Goal: Navigation & Orientation: Find specific page/section

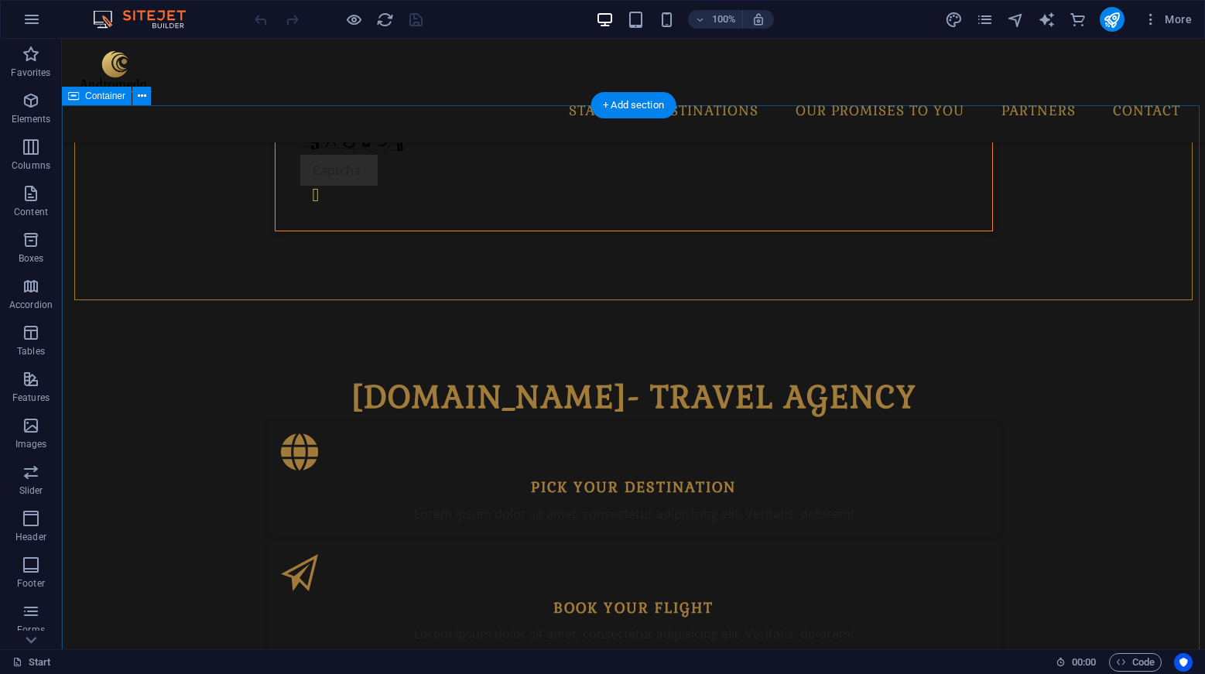
scroll to position [922, 0]
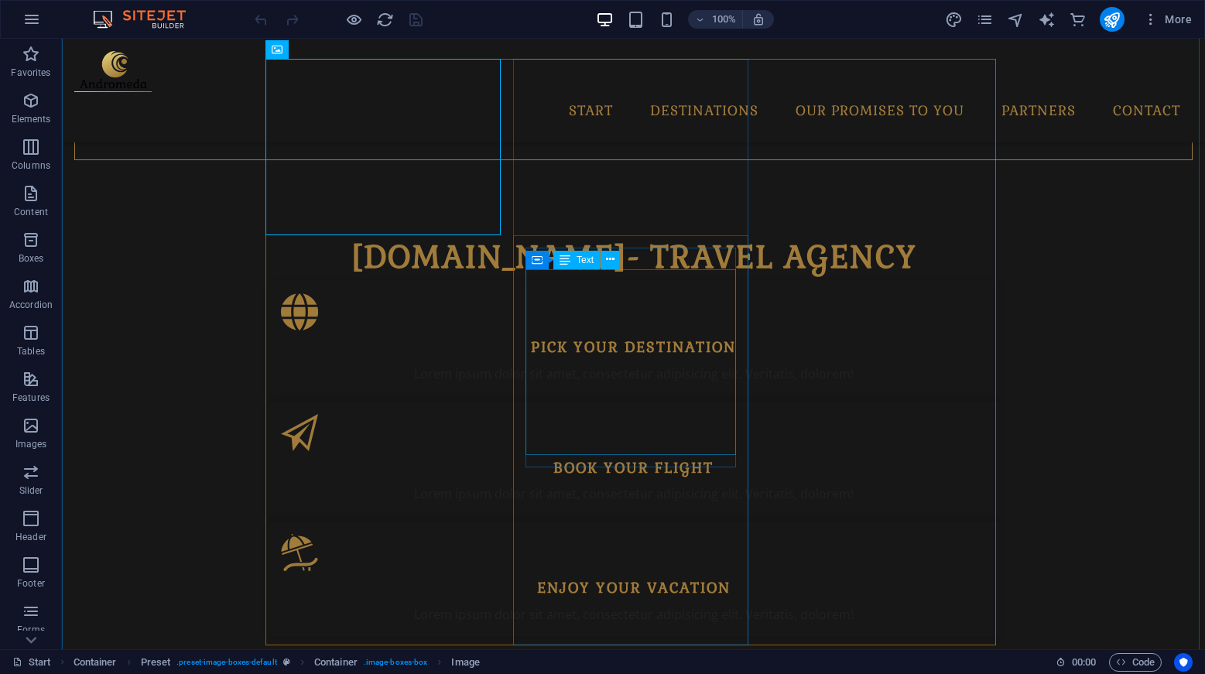
scroll to position [1063, 0]
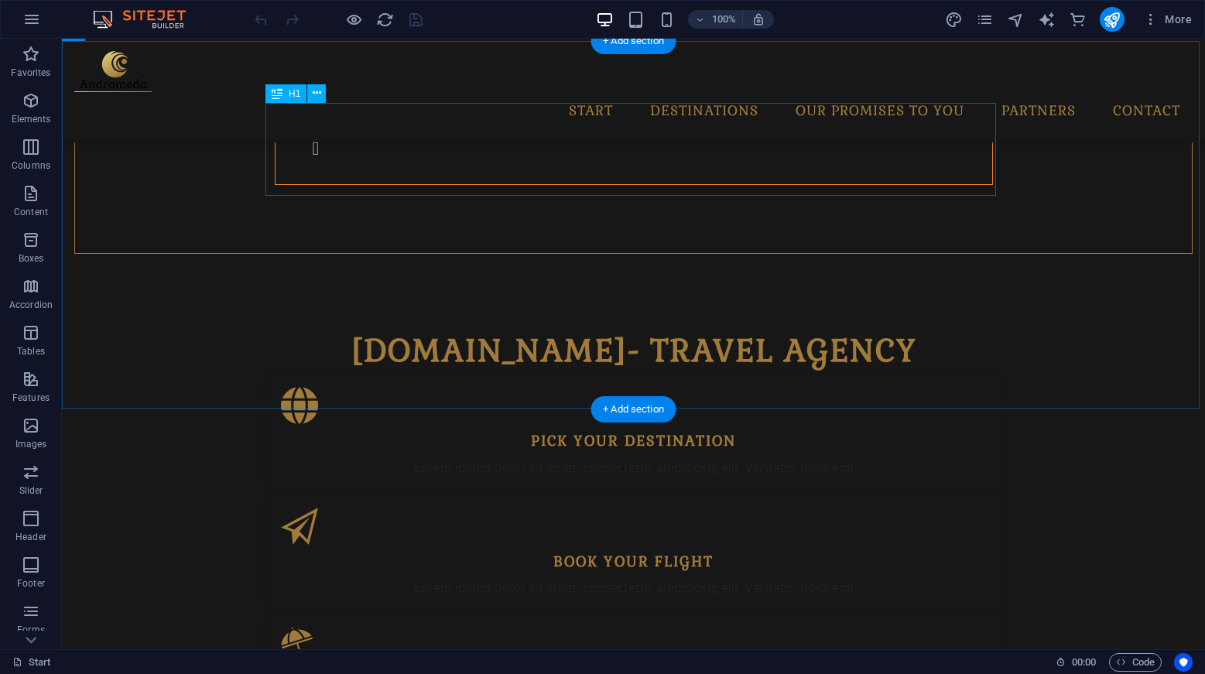
scroll to position [0, 0]
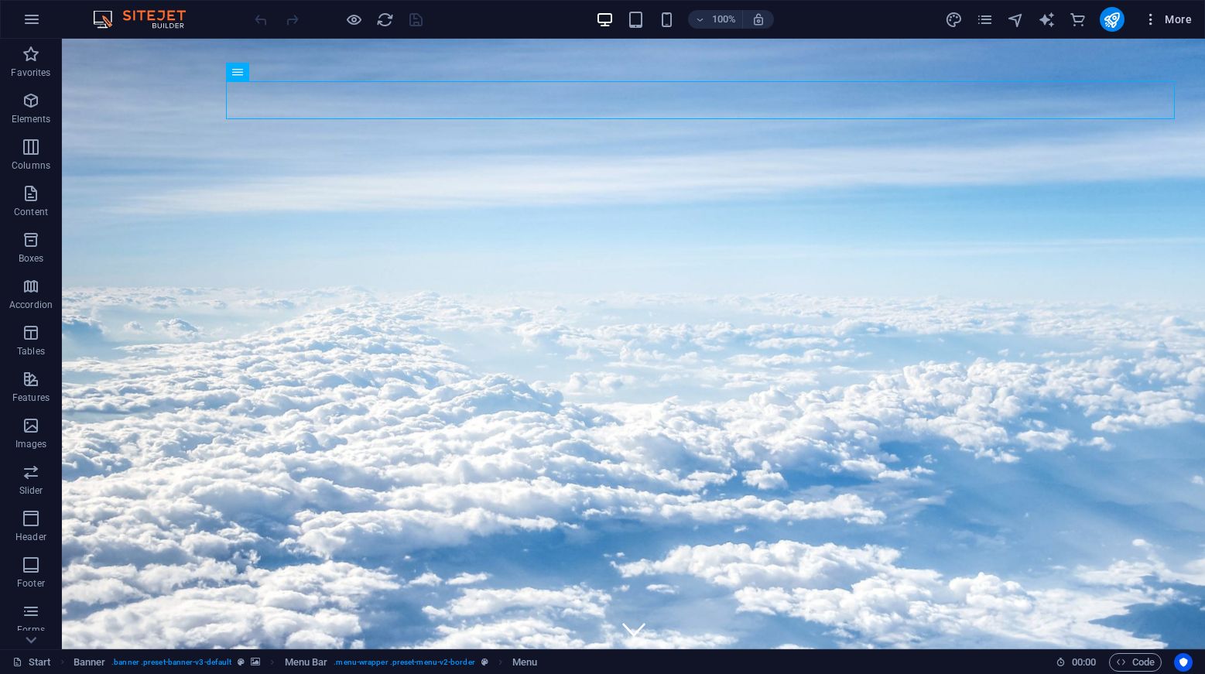
click at [1183, 19] on span "More" at bounding box center [1167, 19] width 49 height 15
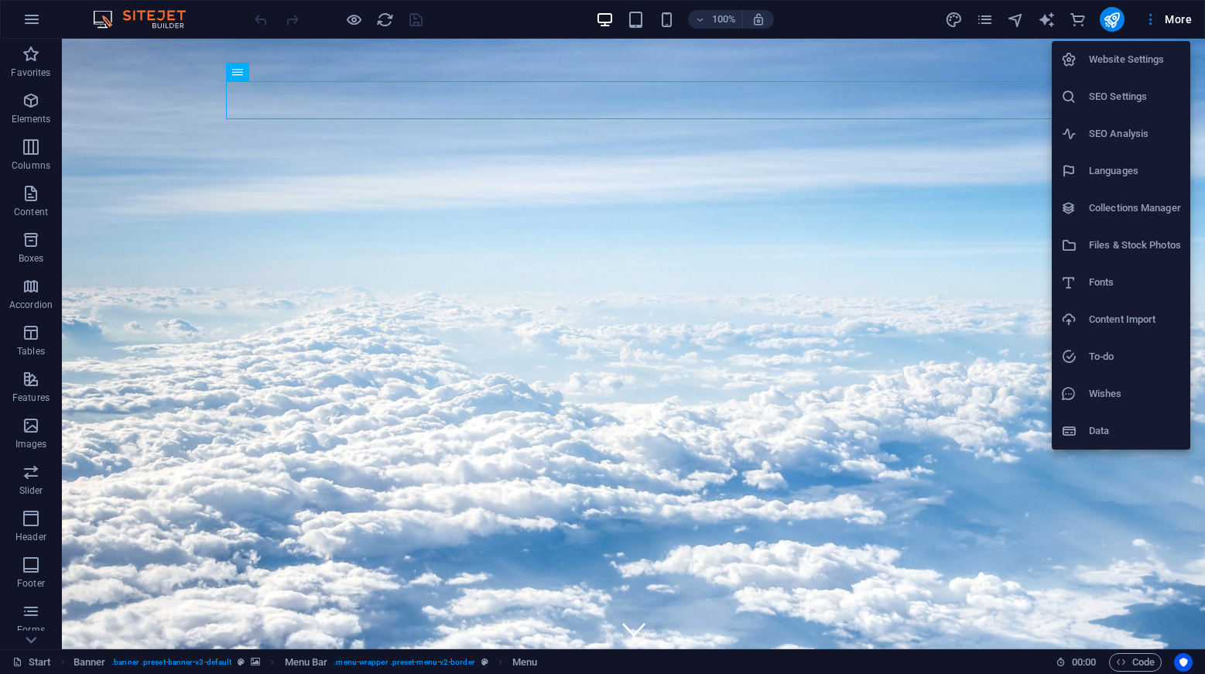
click at [1154, 62] on h6 "Website Settings" at bounding box center [1135, 59] width 92 height 19
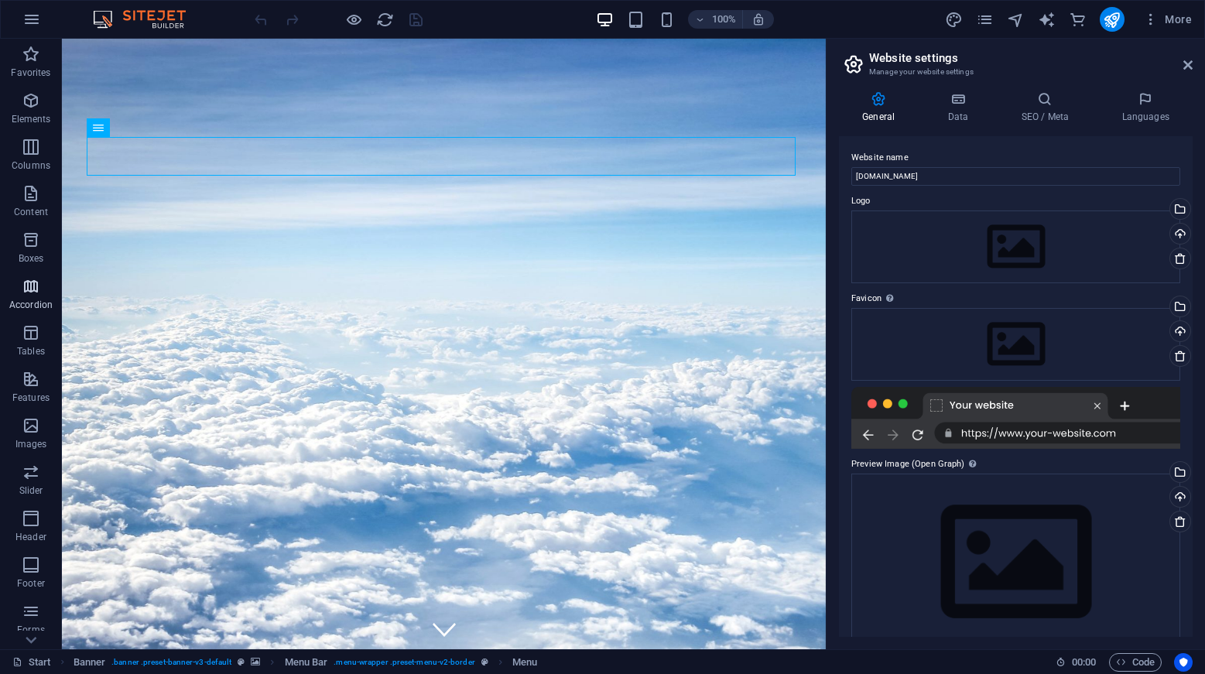
click at [22, 291] on icon "button" at bounding box center [31, 286] width 19 height 19
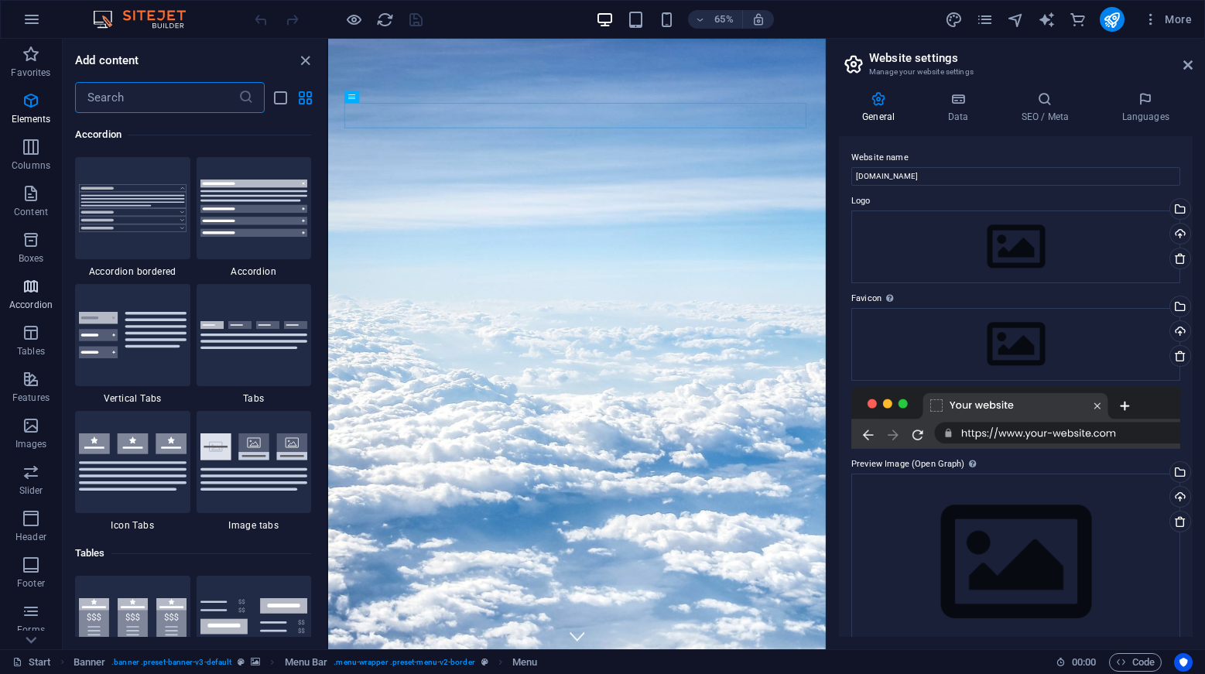
scroll to position [4942, 0]
